Goal: Transaction & Acquisition: Obtain resource

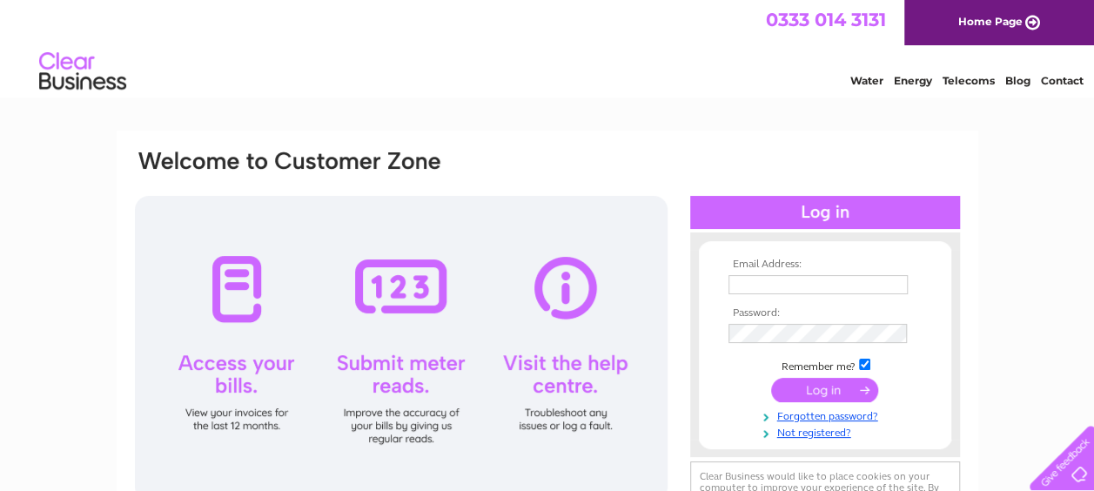
type input "accounts@rbswitch.com"
click at [803, 393] on input "submit" at bounding box center [824, 390] width 107 height 24
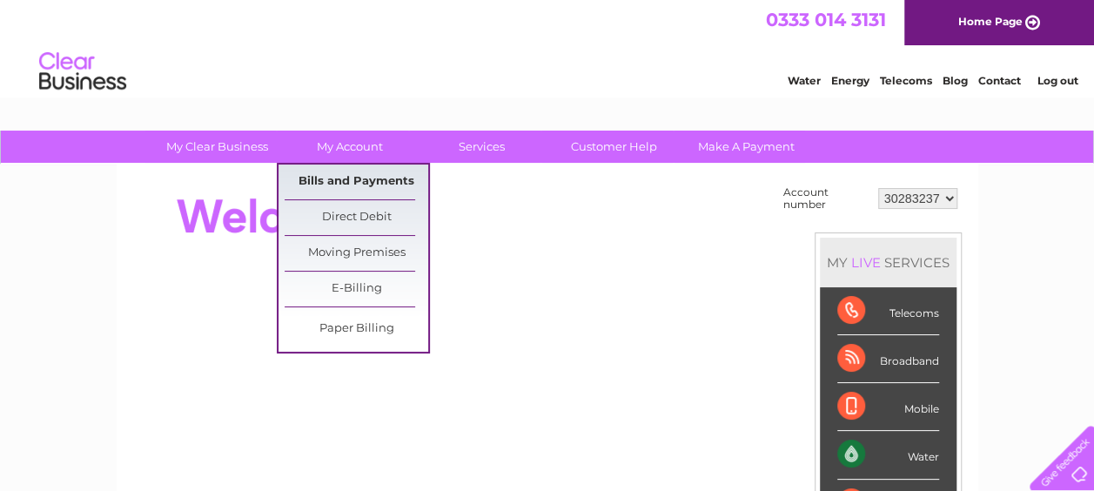
click at [337, 181] on link "Bills and Payments" at bounding box center [357, 182] width 144 height 35
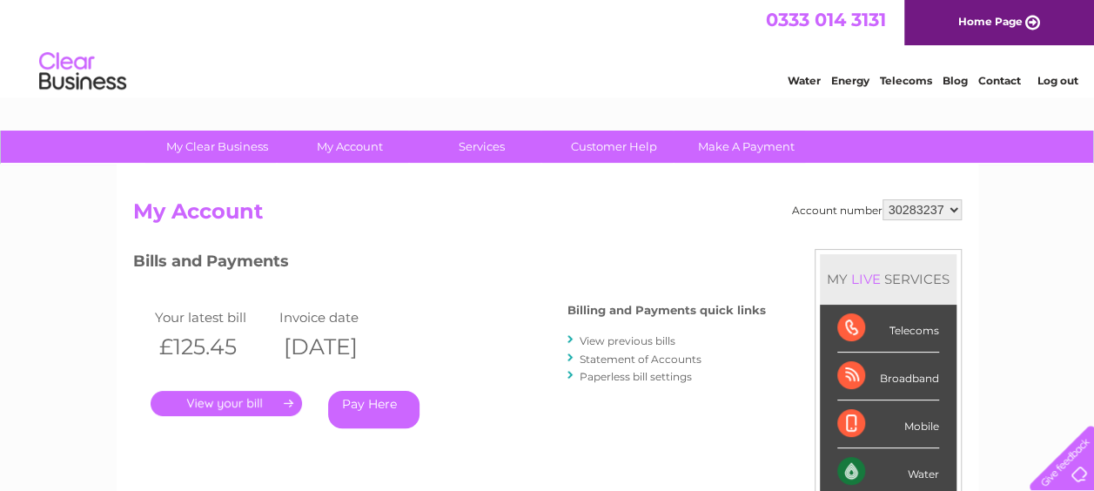
click at [242, 400] on link "." at bounding box center [226, 403] width 151 height 25
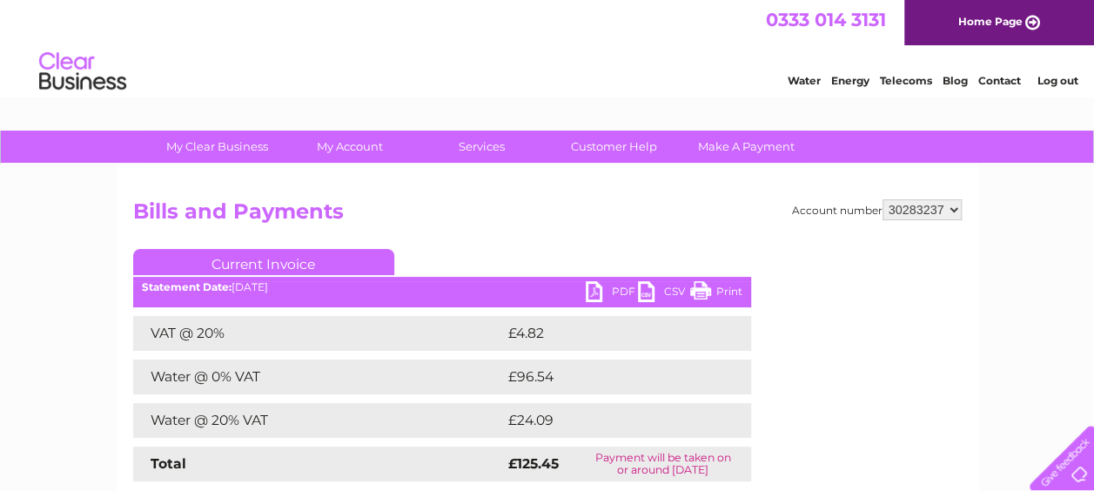
click at [592, 286] on link "PDF" at bounding box center [612, 293] width 52 height 25
